Goal: Navigation & Orientation: Find specific page/section

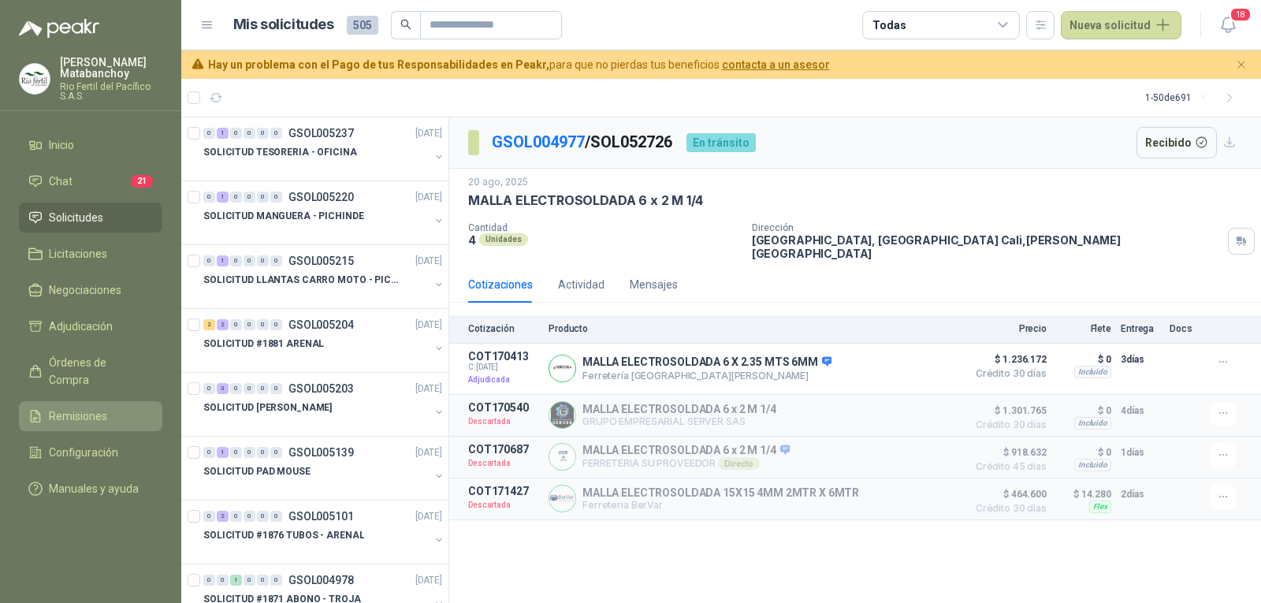
click at [90, 407] on span "Remisiones" at bounding box center [78, 415] width 58 height 17
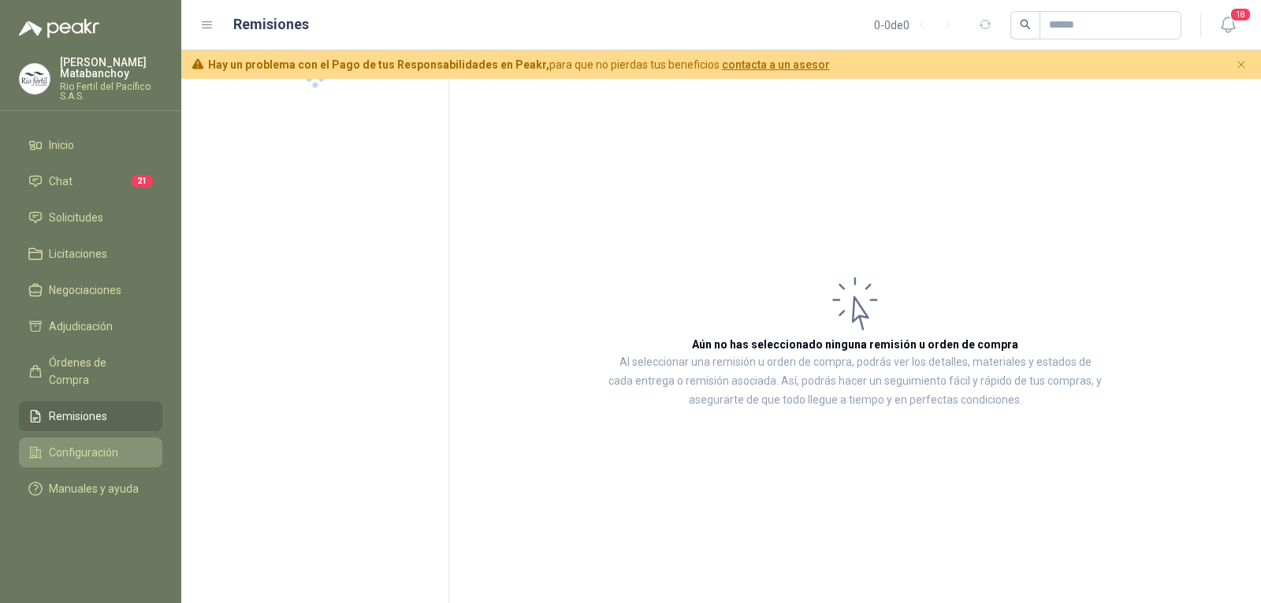
click at [81, 444] on span "Configuración" at bounding box center [83, 452] width 69 height 17
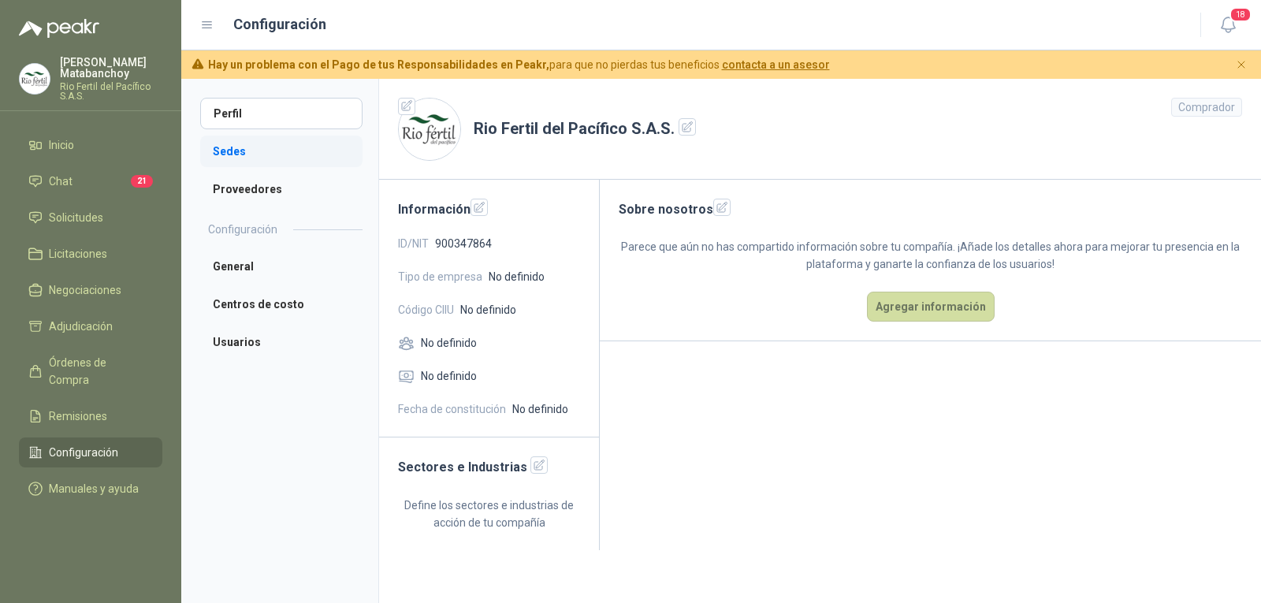
click at [241, 147] on li "Sedes" at bounding box center [281, 152] width 162 height 32
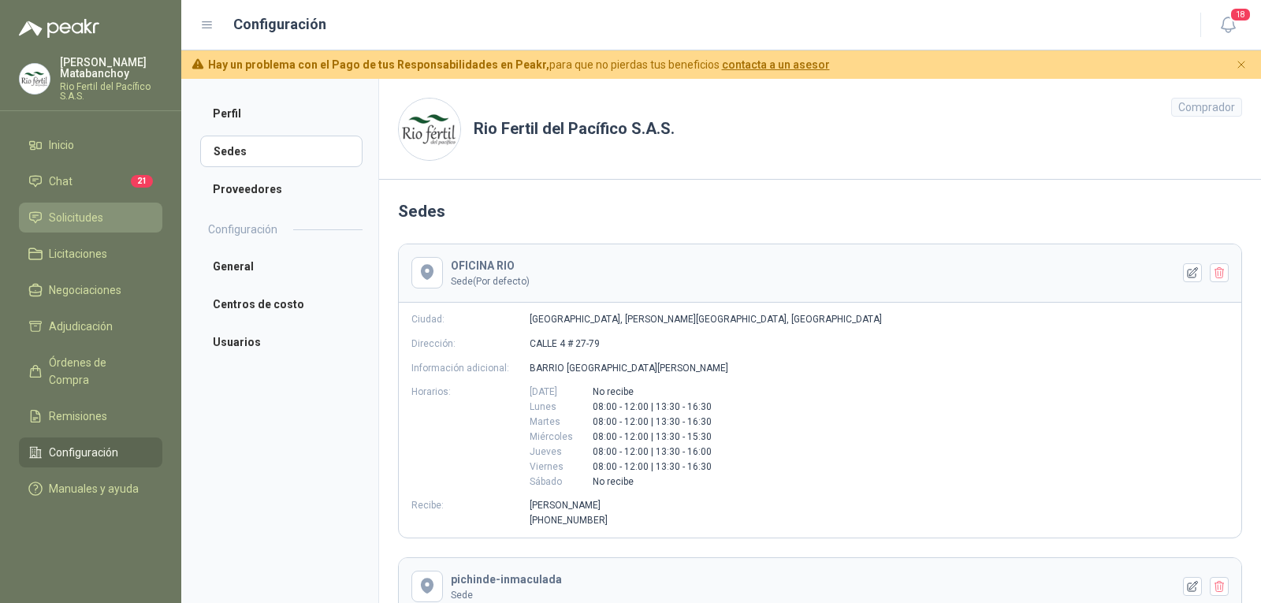
click at [87, 217] on span "Solicitudes" at bounding box center [76, 217] width 54 height 17
